Goal: Task Accomplishment & Management: Manage account settings

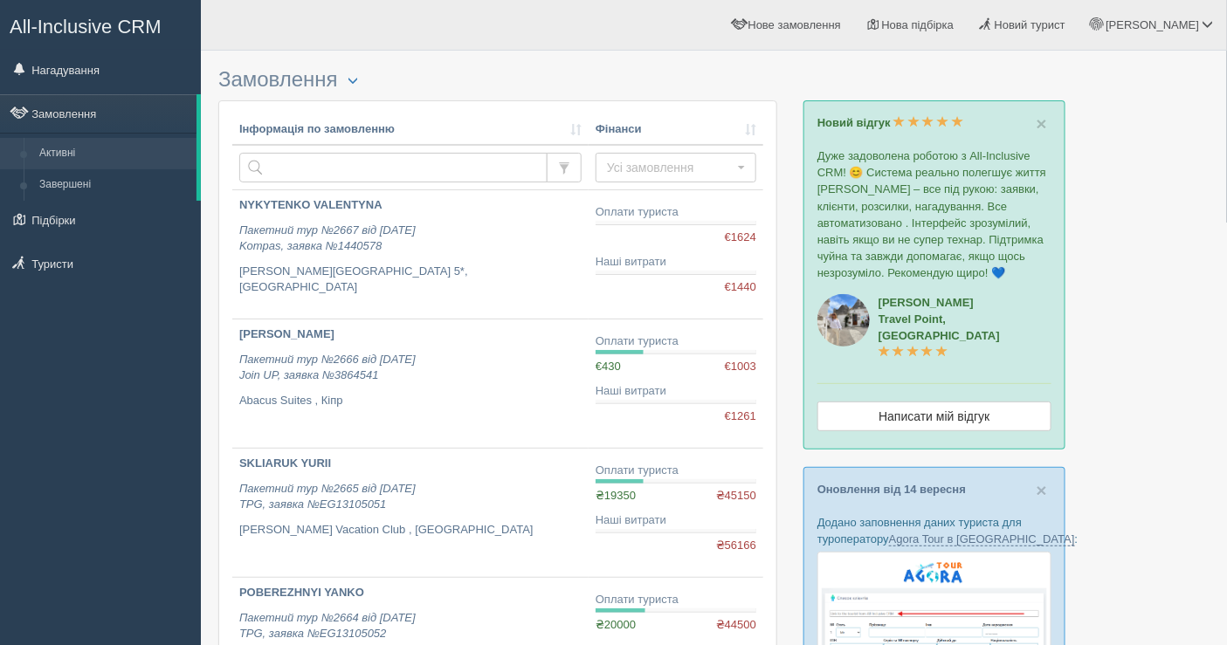
click at [183, 370] on div "All-Inclusive CRM Нагадування Замовлення Активні Завершені" at bounding box center [100, 322] width 201 height 645
click at [112, 109] on link "Замовлення" at bounding box center [98, 113] width 196 height 38
click at [0, 94] on link "Замовлення" at bounding box center [98, 113] width 196 height 38
click at [97, 106] on link "Замовлення" at bounding box center [98, 113] width 196 height 38
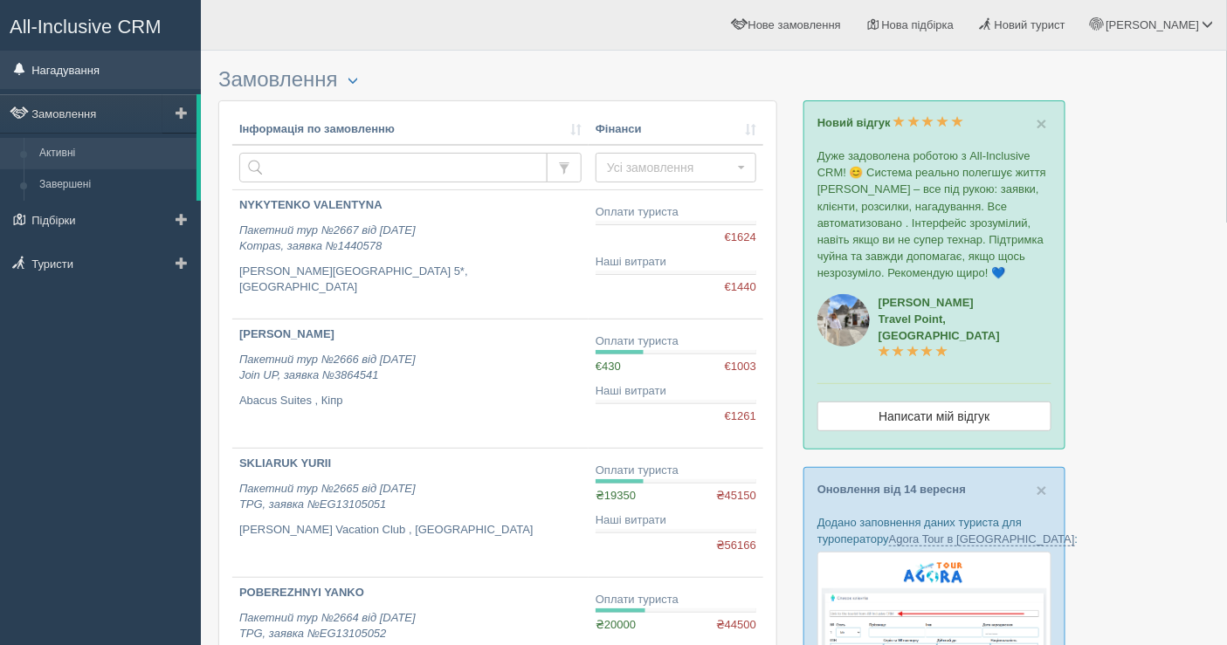
click at [107, 77] on link "Нагадування" at bounding box center [100, 70] width 201 height 38
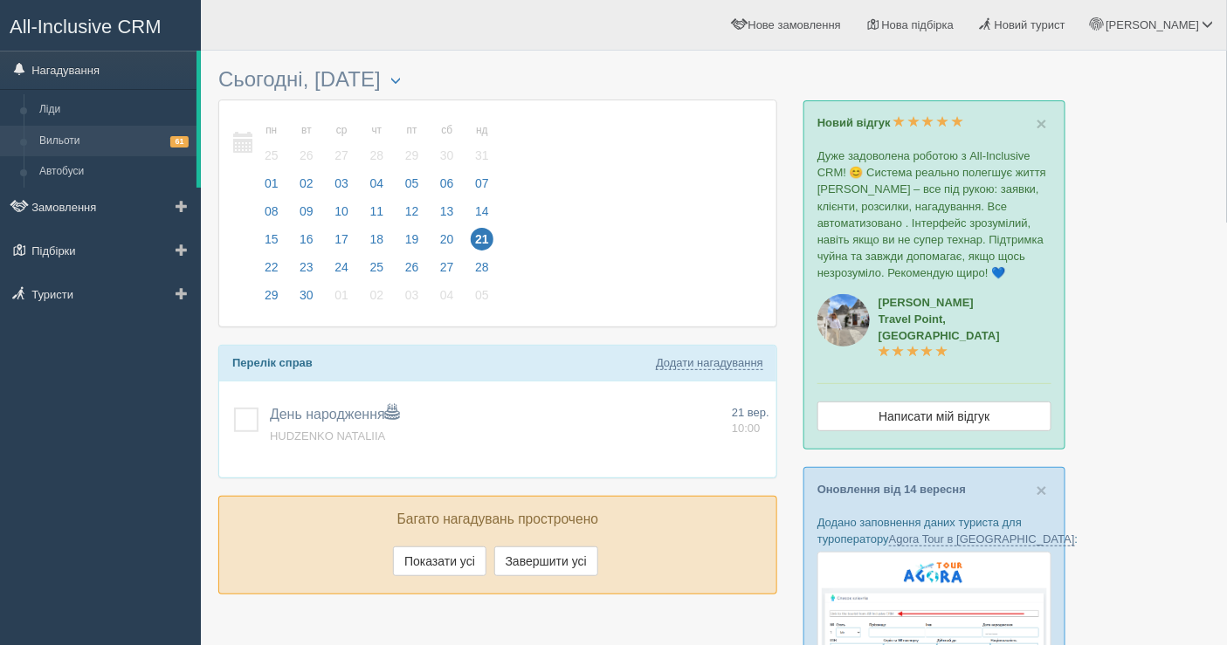
click at [98, 136] on link "Вильоти 61" at bounding box center [113, 141] width 165 height 31
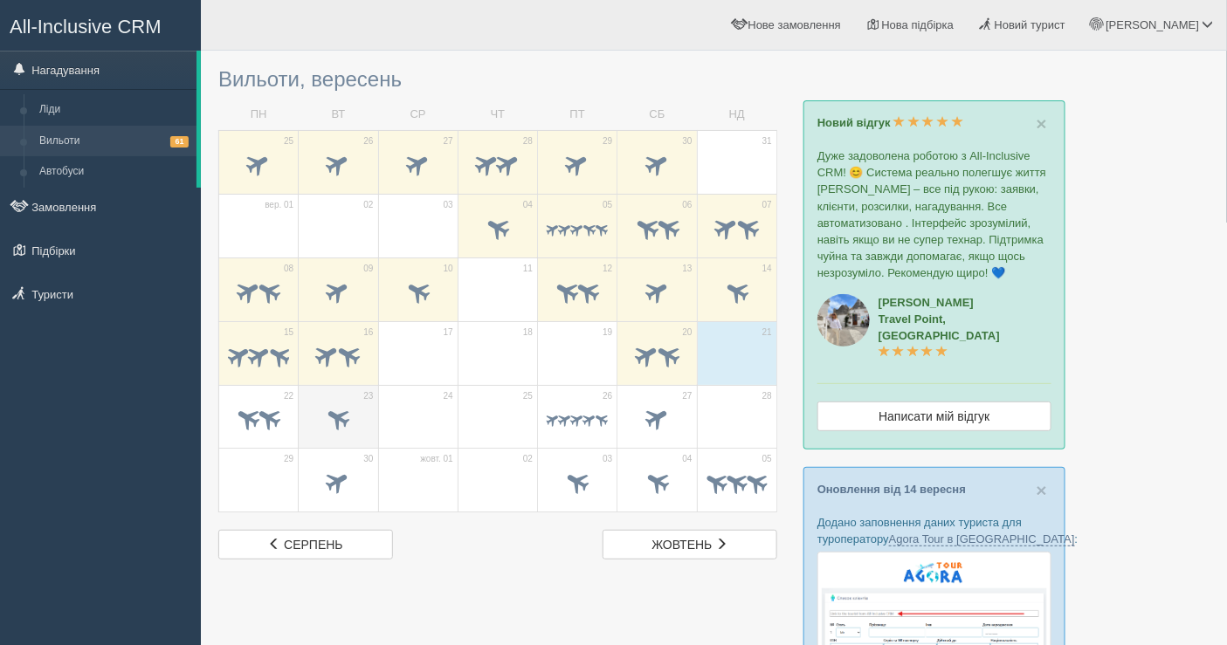
click at [320, 410] on span at bounding box center [337, 421] width 61 height 30
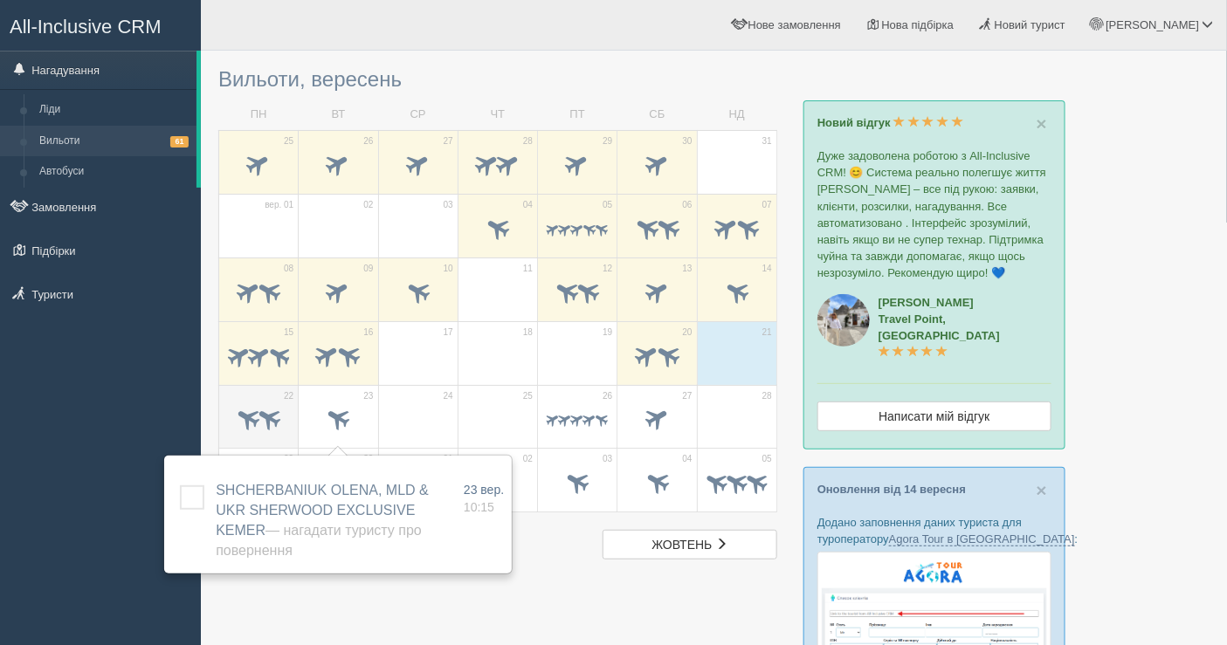
click at [219, 415] on td "22" at bounding box center [258, 417] width 79 height 64
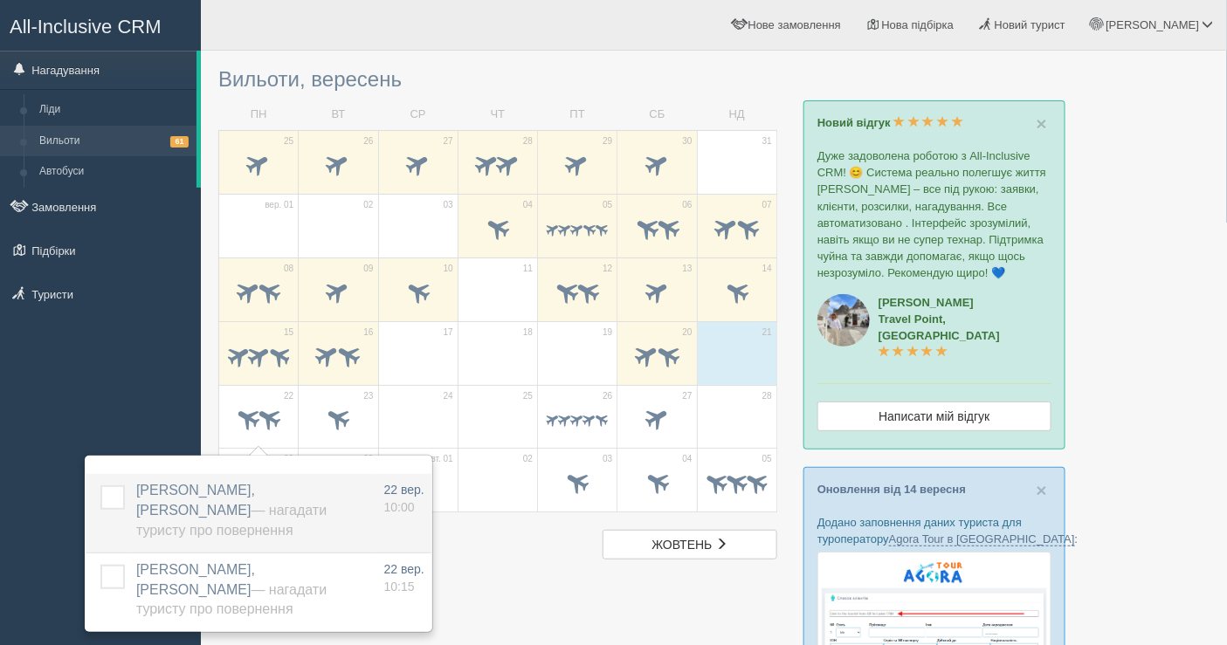
click at [252, 511] on span "— Нагадати туристу про повернення" at bounding box center [231, 520] width 190 height 35
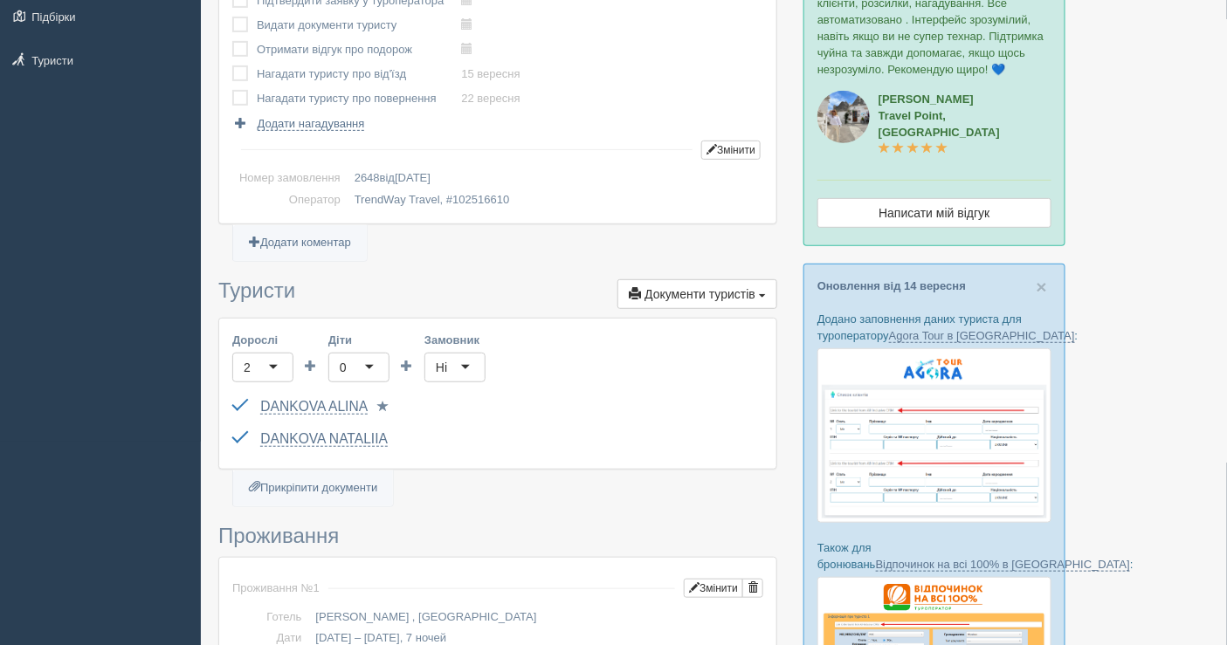
scroll to position [210, 0]
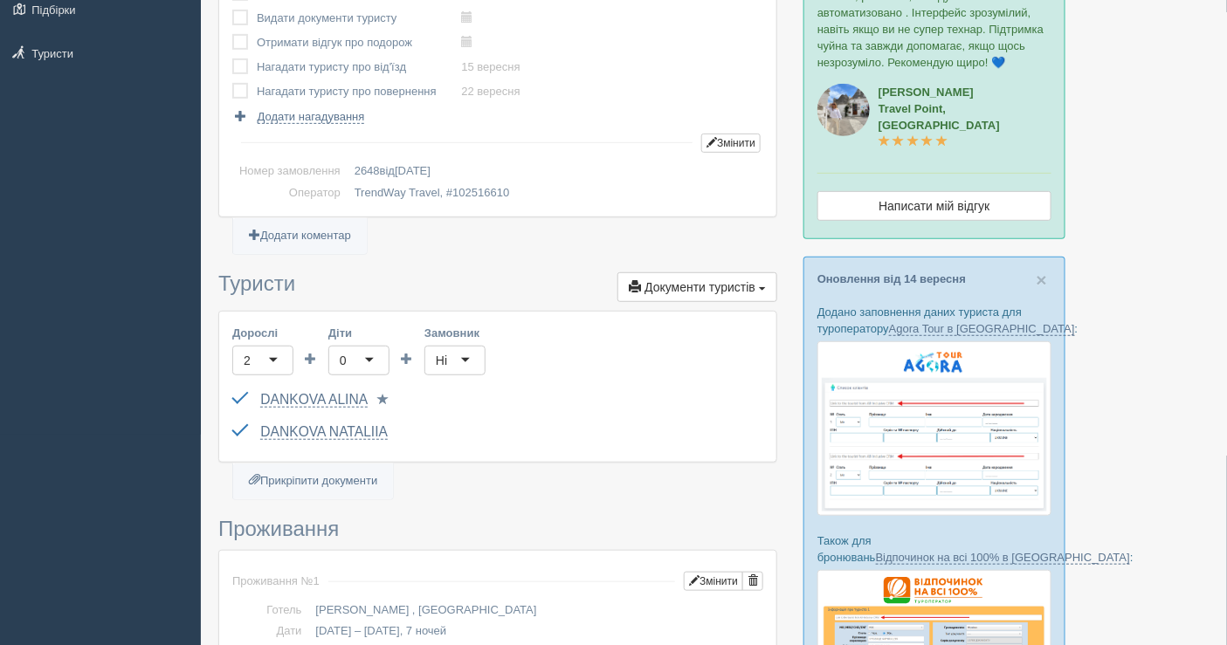
click at [253, 393] on div "DANKOVA ALINA [PASSPORT] до [DATE] Паспорт 2 Обрати іншого..." at bounding box center [497, 400] width 531 height 32
drag, startPoint x: 253, startPoint y: 393, endPoint x: 444, endPoint y: 438, distance: 195.5
click at [444, 438] on div "Дорослі 2 2 Діти 0 0 Замовник [PERSON_NAME] Обрати замовника... (замовник) Обра…" at bounding box center [497, 387] width 557 height 150
